Goal: Navigation & Orientation: Find specific page/section

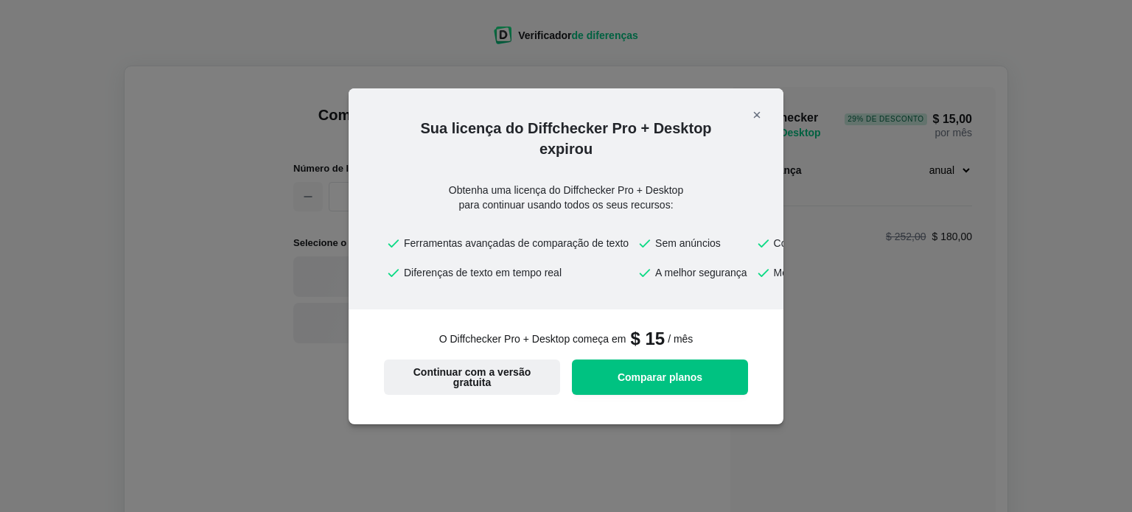
click at [508, 368] on font "Continuar com a versão gratuita" at bounding box center [472, 377] width 118 height 22
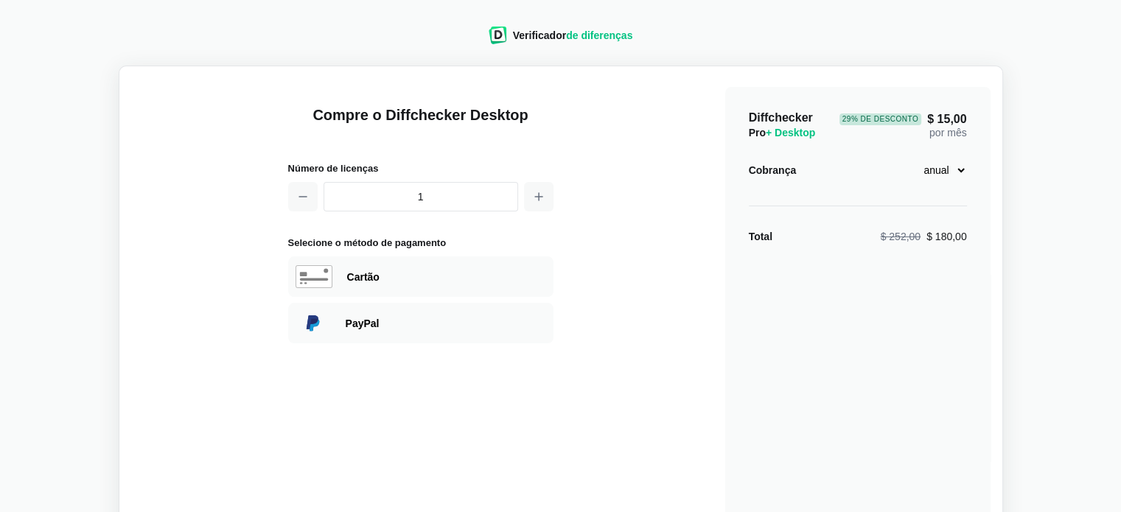
click at [601, 39] on font "de diferenças" at bounding box center [599, 35] width 66 height 12
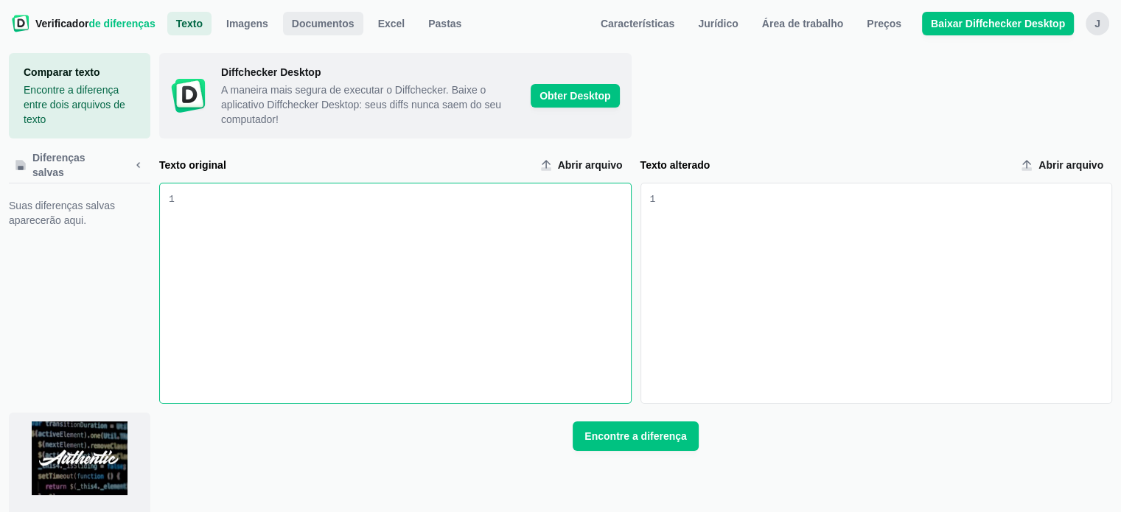
click at [311, 25] on font "Documentos" at bounding box center [323, 24] width 63 height 12
